Goal: Information Seeking & Learning: Learn about a topic

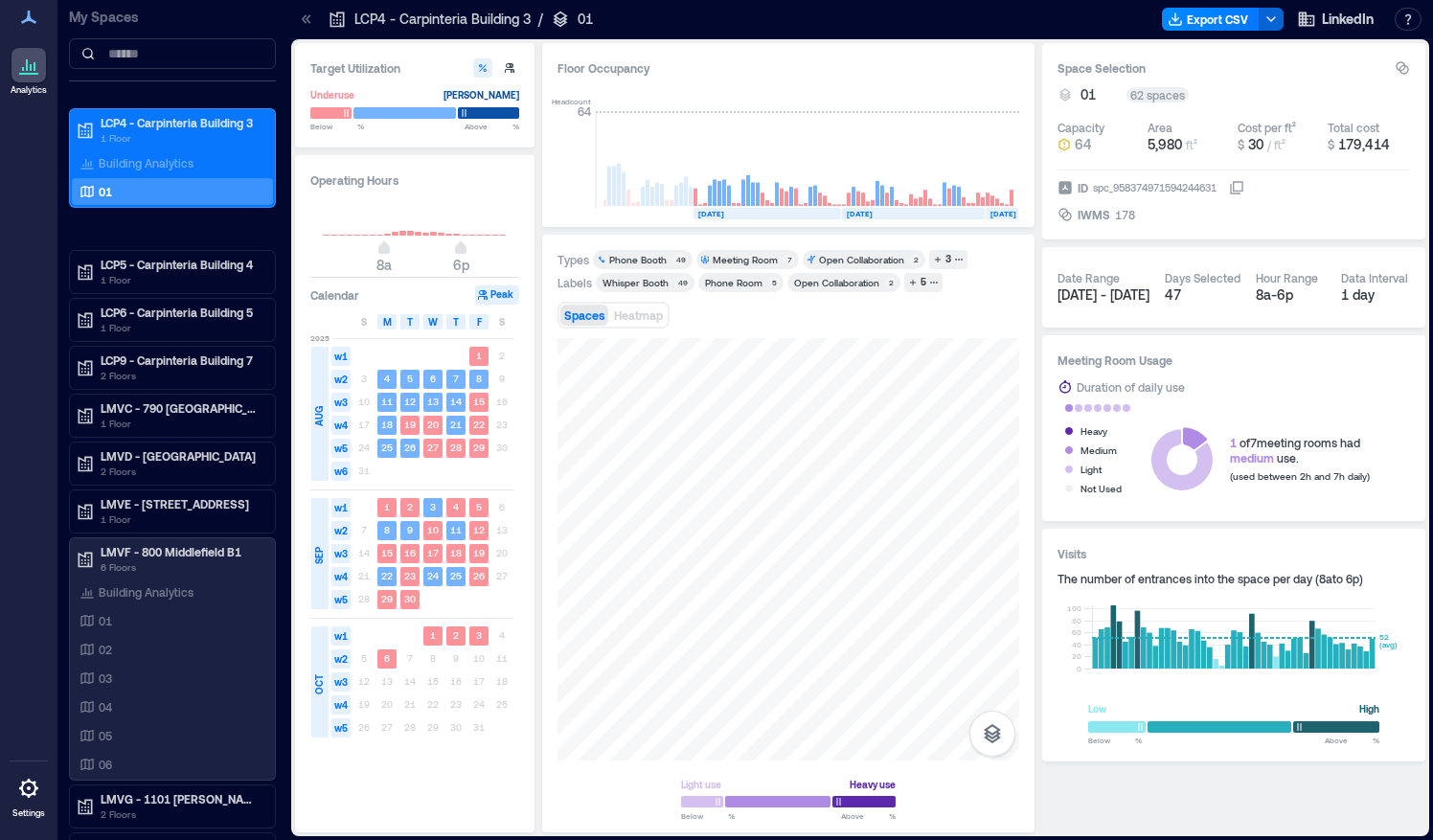
scroll to position [214, 0]
click at [105, 756] on p "06" at bounding box center [105, 763] width 13 height 15
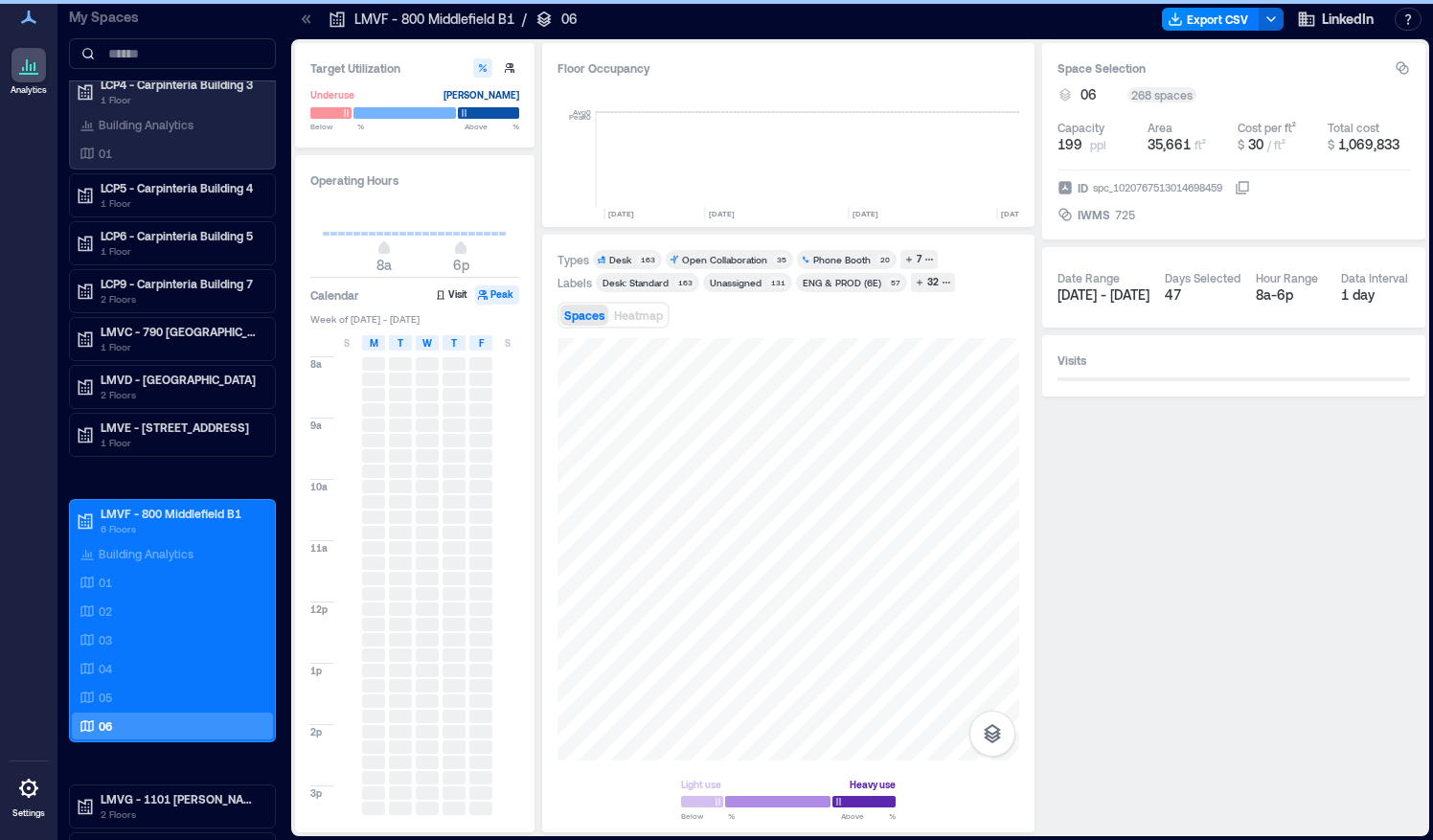
scroll to position [0, 5843]
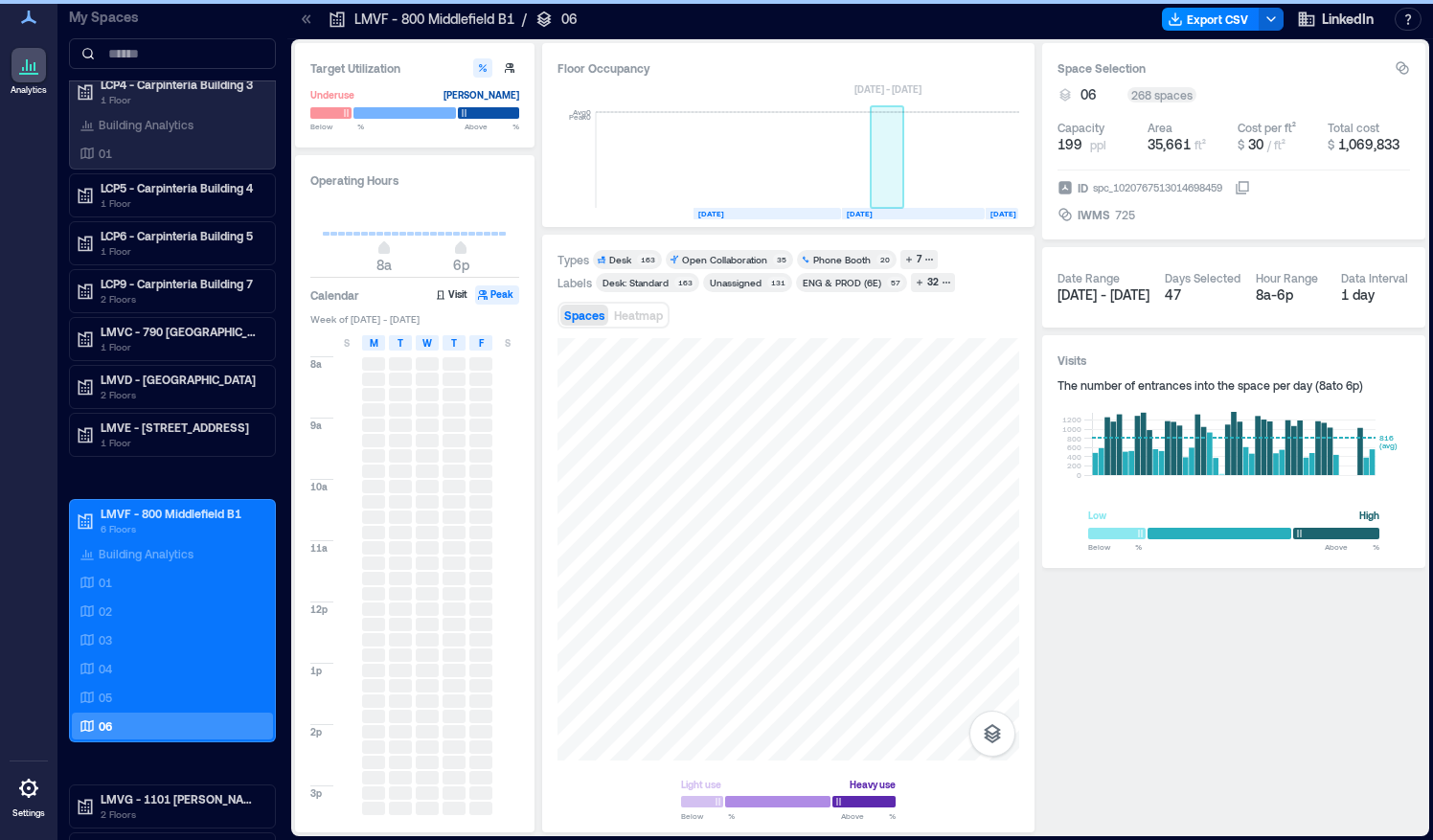
click at [889, 189] on rect at bounding box center [888, 159] width 34 height 96
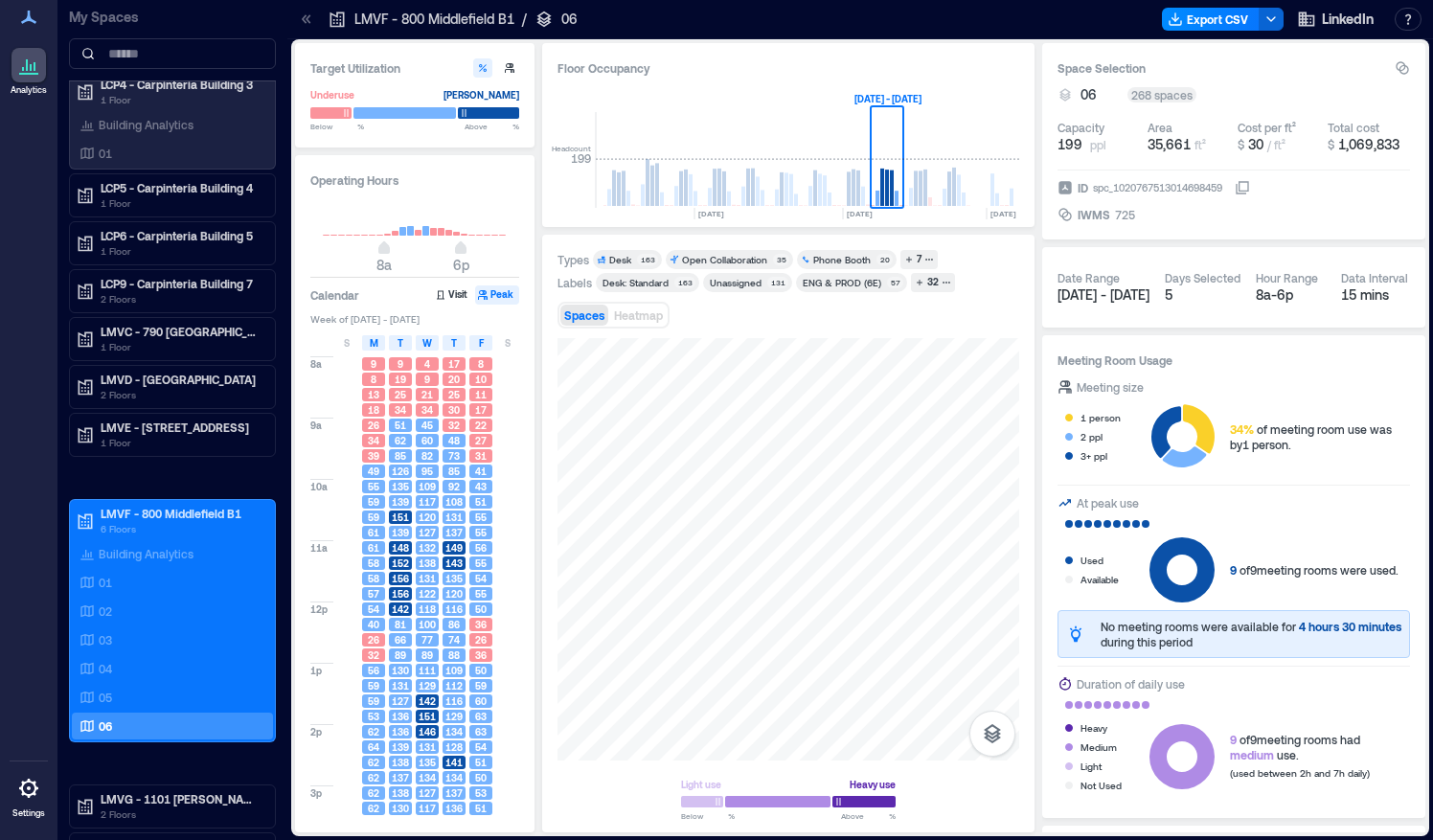
click at [640, 327] on div "Spaces Heatmap" at bounding box center [613, 315] width 112 height 27
click at [645, 322] on button "Heatmap" at bounding box center [638, 315] width 57 height 21
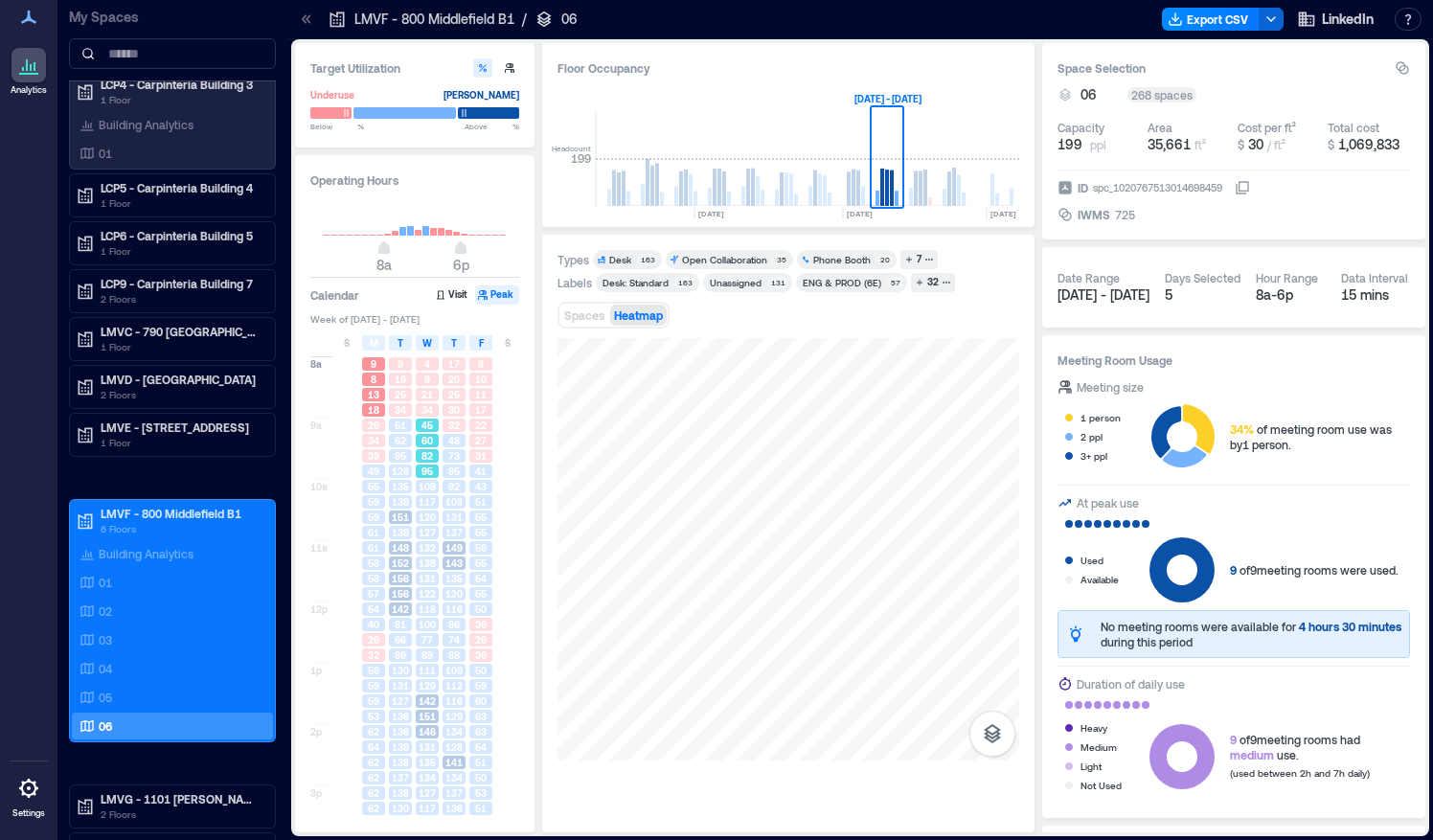
click at [424, 433] on span "60" at bounding box center [428, 439] width 12 height 13
click at [427, 507] on span "117" at bounding box center [427, 501] width 17 height 13
click at [427, 560] on span "138" at bounding box center [427, 562] width 17 height 13
click at [423, 619] on span "100" at bounding box center [427, 624] width 17 height 13
click at [431, 678] on div "129" at bounding box center [427, 685] width 27 height 15
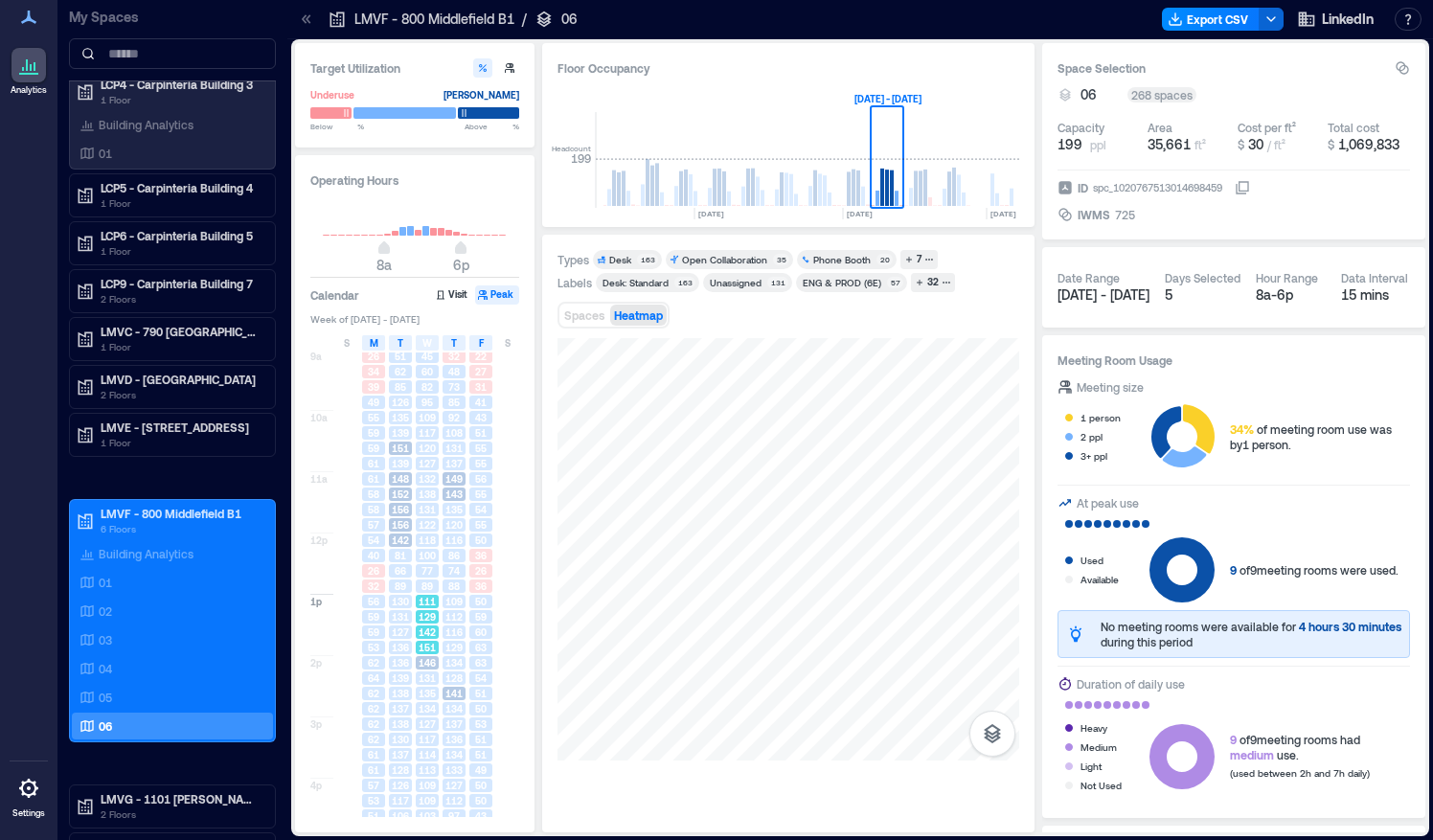
scroll to position [75, 0]
click at [424, 676] on span "131" at bounding box center [427, 672] width 17 height 13
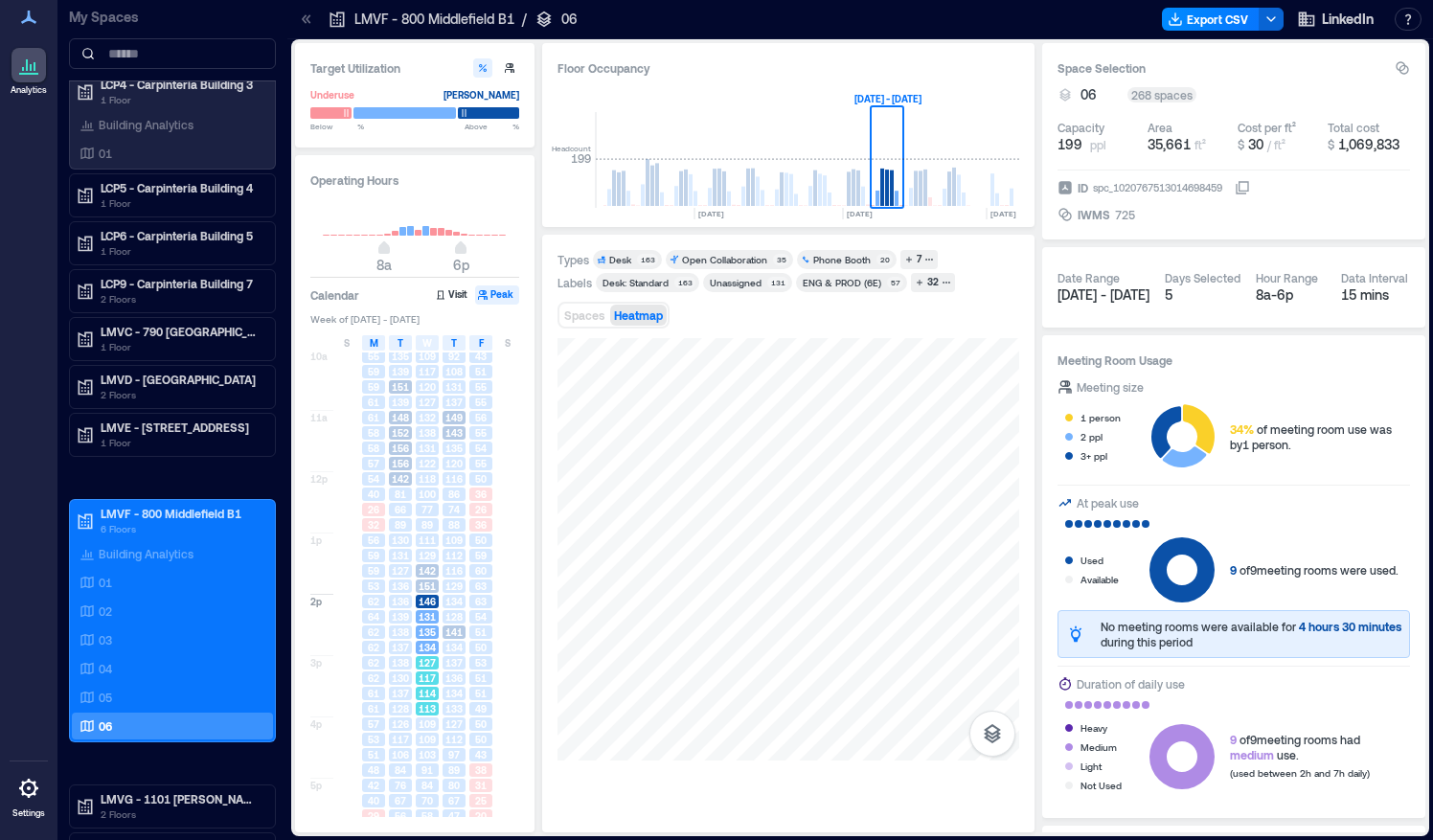
click at [423, 678] on span "117" at bounding box center [427, 678] width 17 height 13
click at [428, 712] on span "109" at bounding box center [427, 717] width 17 height 13
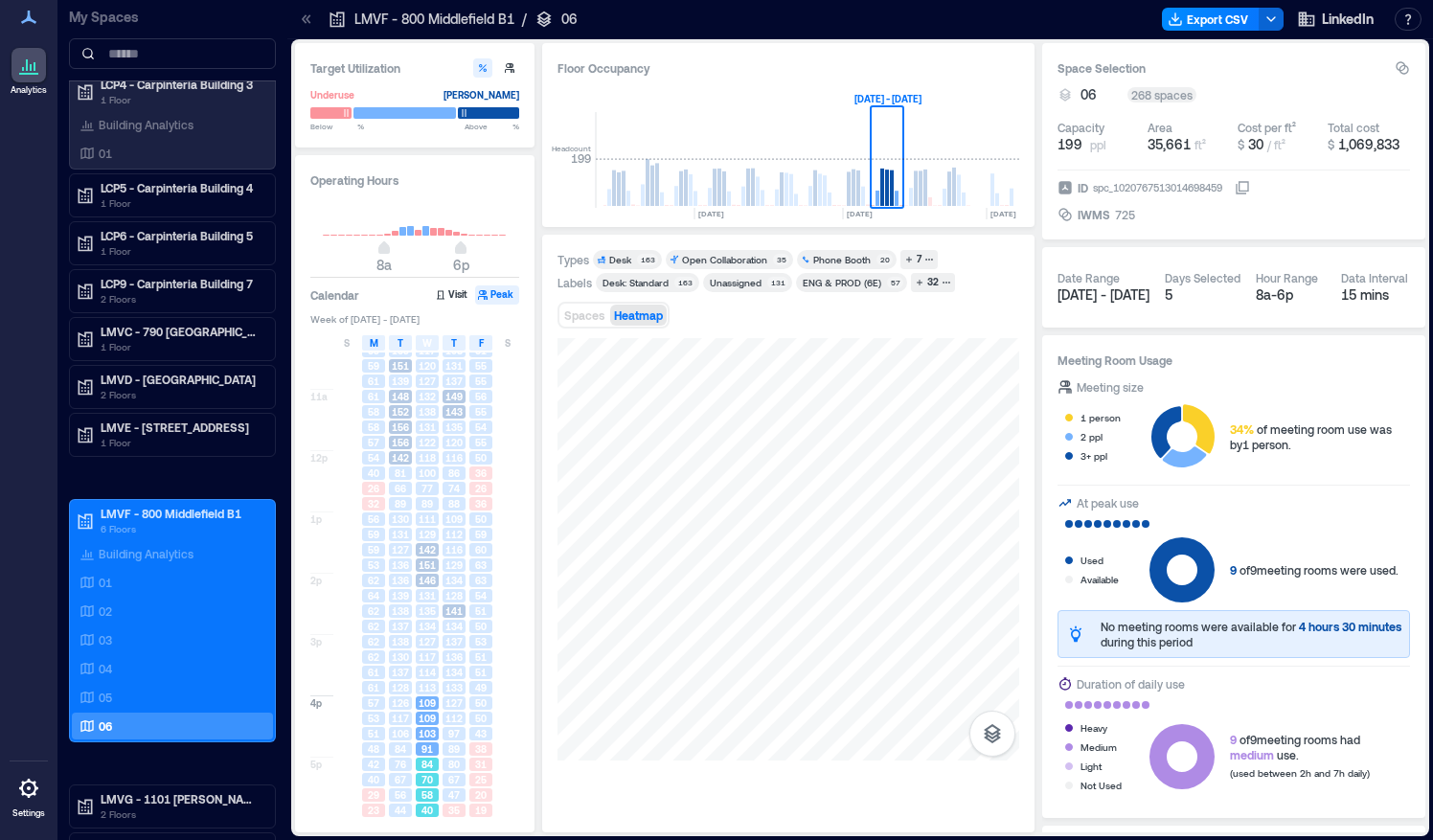
click at [430, 760] on span "84" at bounding box center [428, 763] width 12 height 13
click at [428, 547] on span "142" at bounding box center [427, 549] width 17 height 13
